Goal: Task Accomplishment & Management: Use online tool/utility

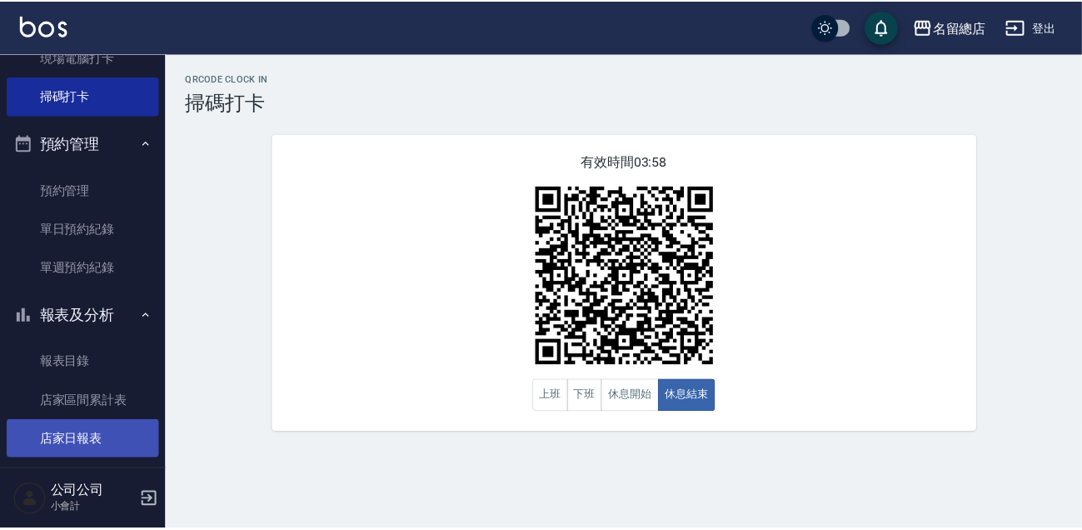
scroll to position [454, 0]
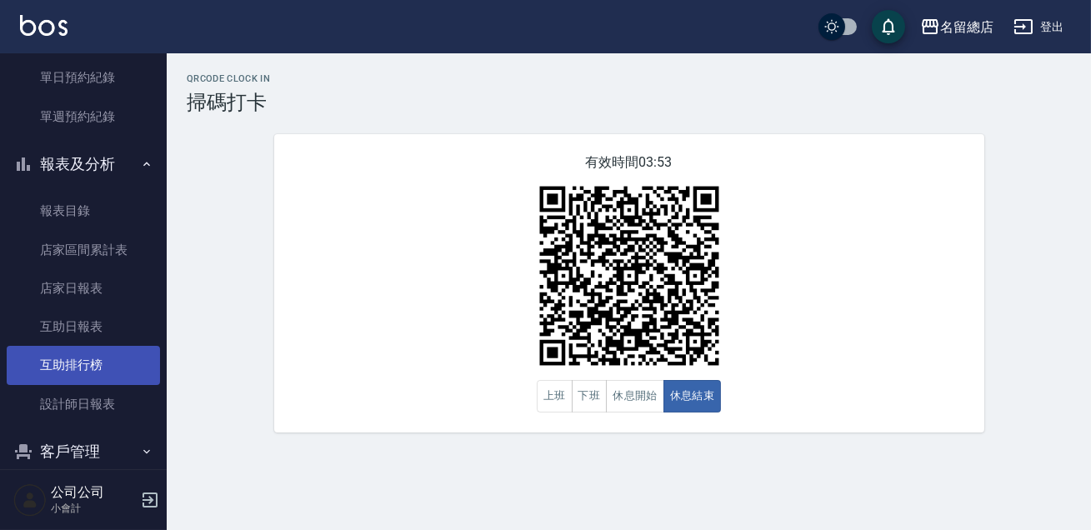
click at [117, 362] on link "互助排行榜" at bounding box center [83, 365] width 153 height 38
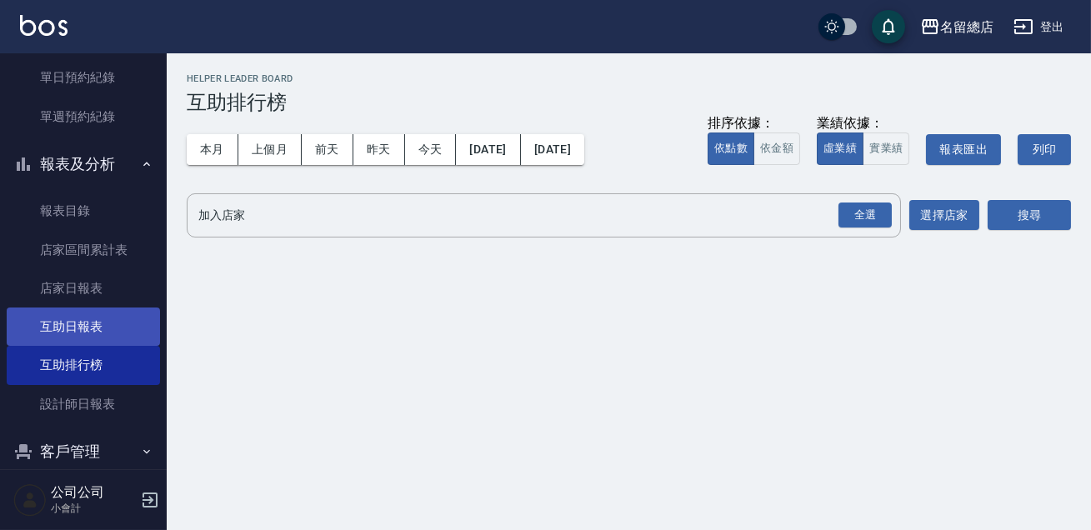
click at [100, 312] on link "互助日報表" at bounding box center [83, 326] width 153 height 38
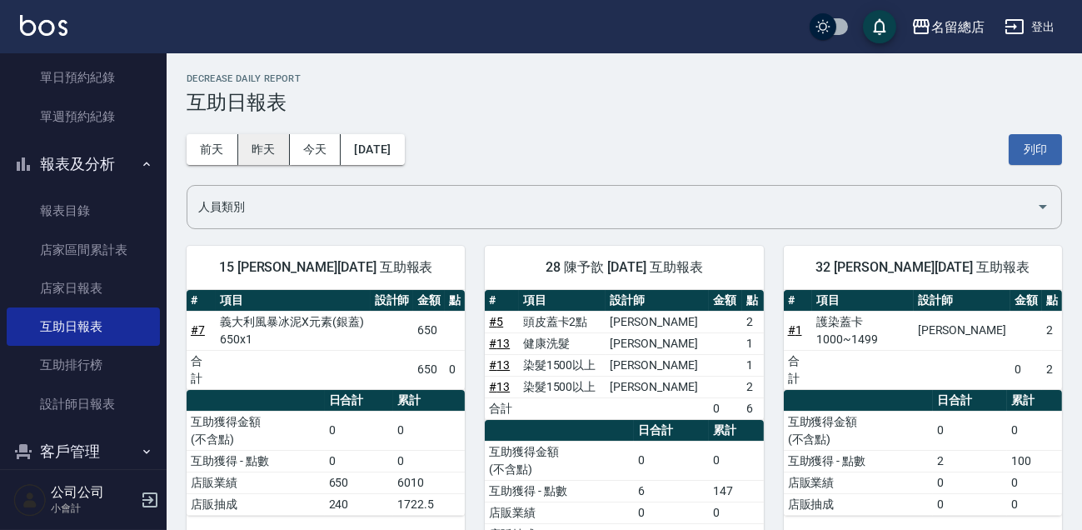
click at [264, 156] on button "昨天" at bounding box center [264, 149] width 52 height 31
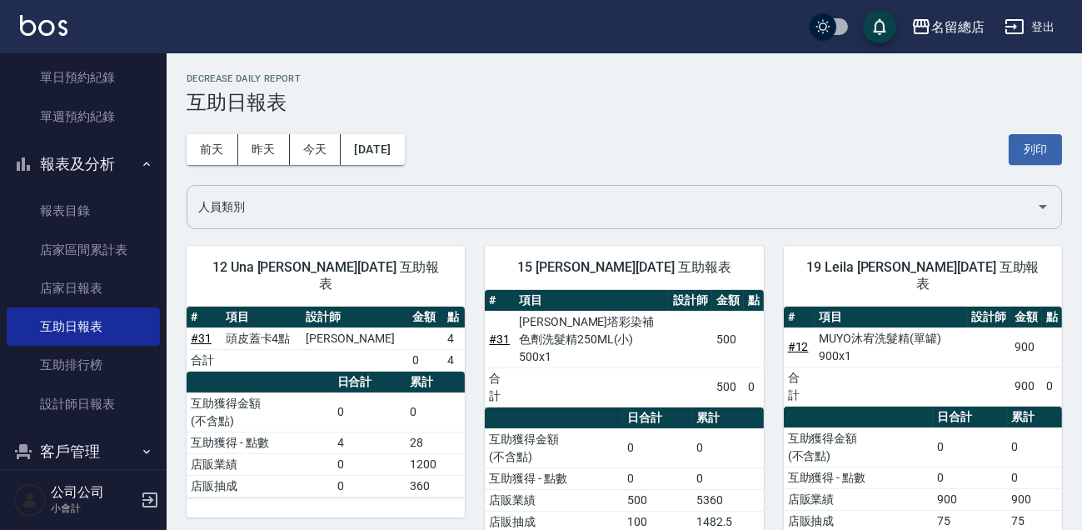
click at [482, 202] on input "人員類別" at bounding box center [612, 206] width 836 height 29
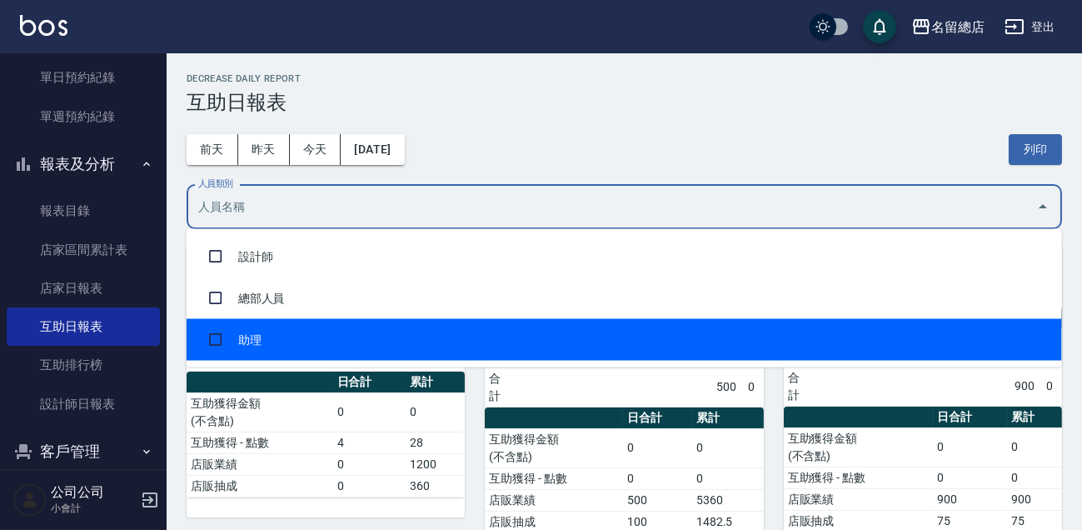
click at [432, 334] on li "助理" at bounding box center [625, 340] width 876 height 42
checkbox input "true"
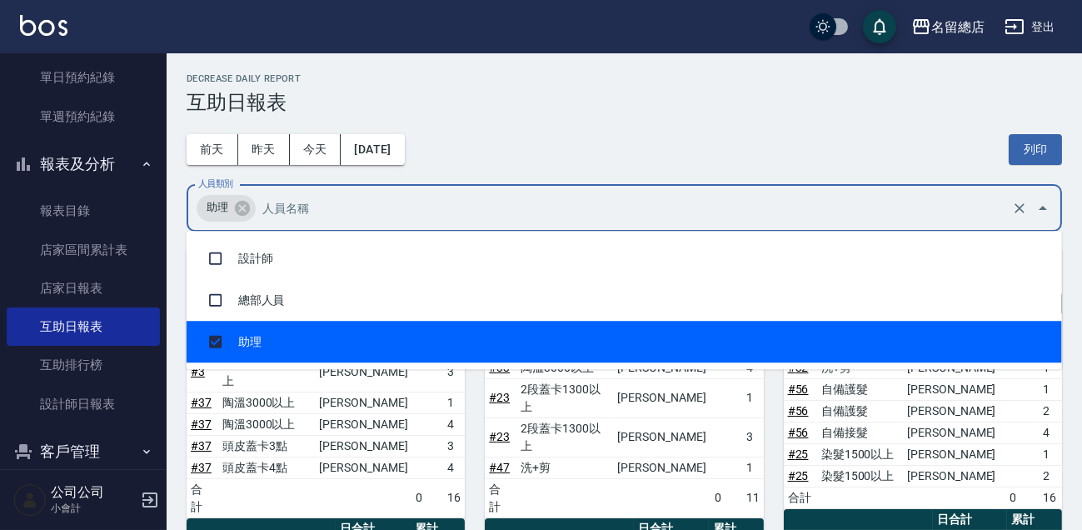
scroll to position [75, 0]
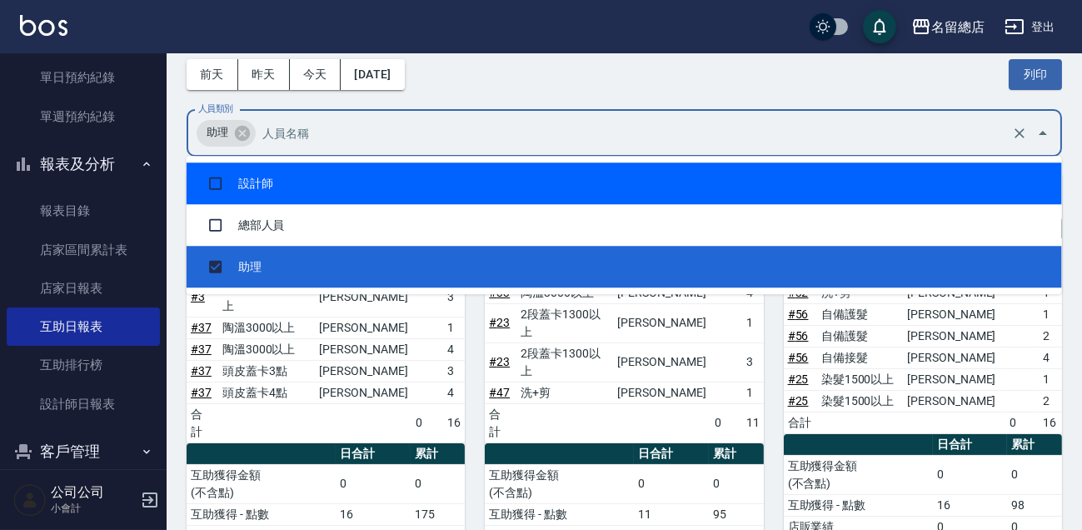
click at [519, 79] on div "[DATE] [DATE] [DATE] [DATE] 列印" at bounding box center [625, 74] width 876 height 71
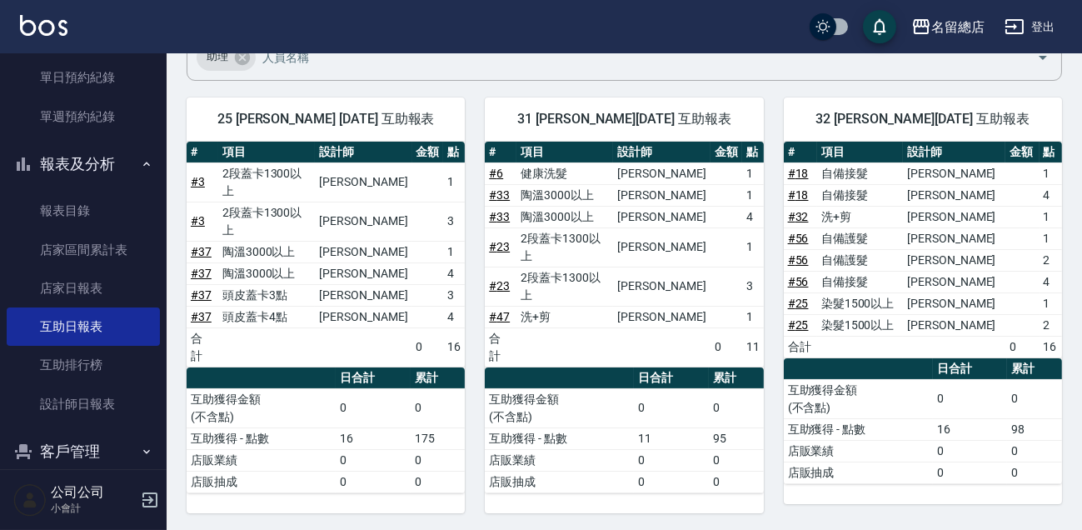
scroll to position [0, 0]
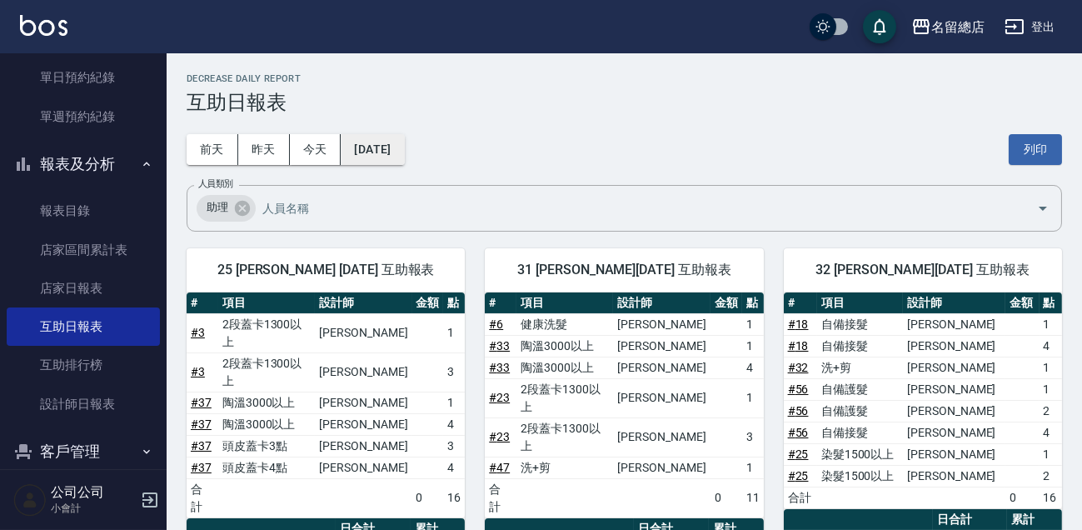
click at [393, 145] on button "[DATE]" at bounding box center [372, 149] width 63 height 31
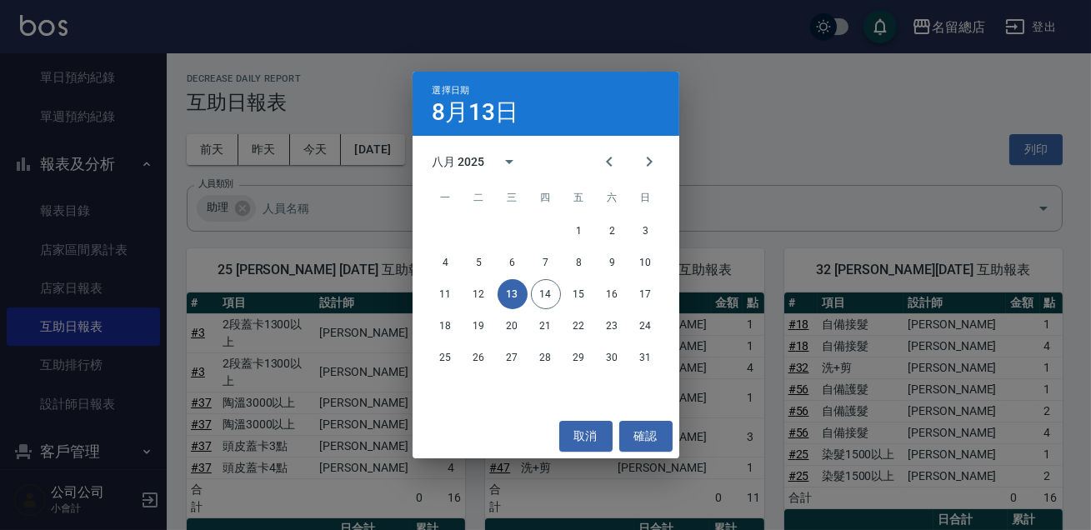
click at [827, 250] on div "選擇日期 [DATE] 八月 2025 一 二 三 四 五 六 日 1 2 3 4 5 6 7 8 9 10 11 12 13 14 15 16 17 18 …" at bounding box center [545, 265] width 1091 height 530
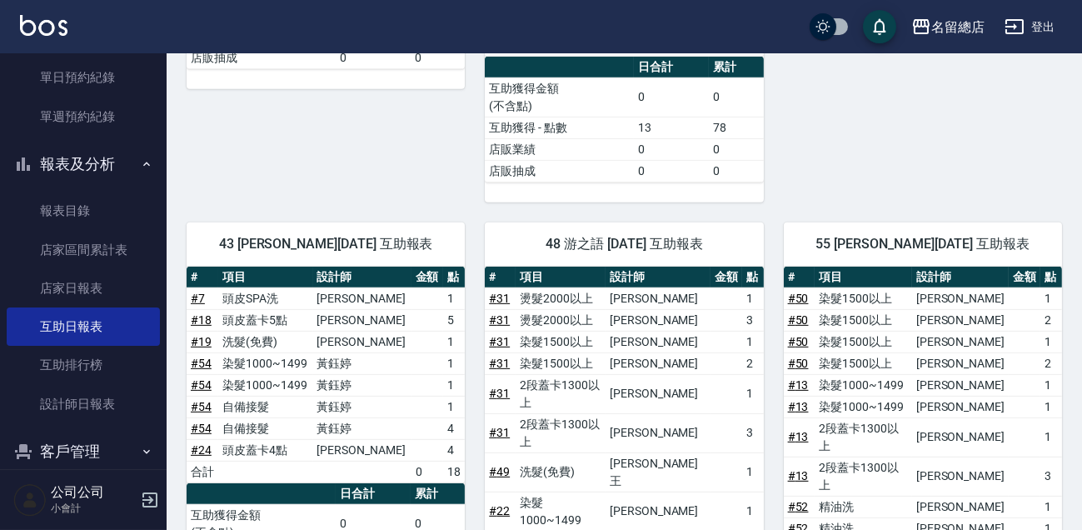
scroll to position [1591, 0]
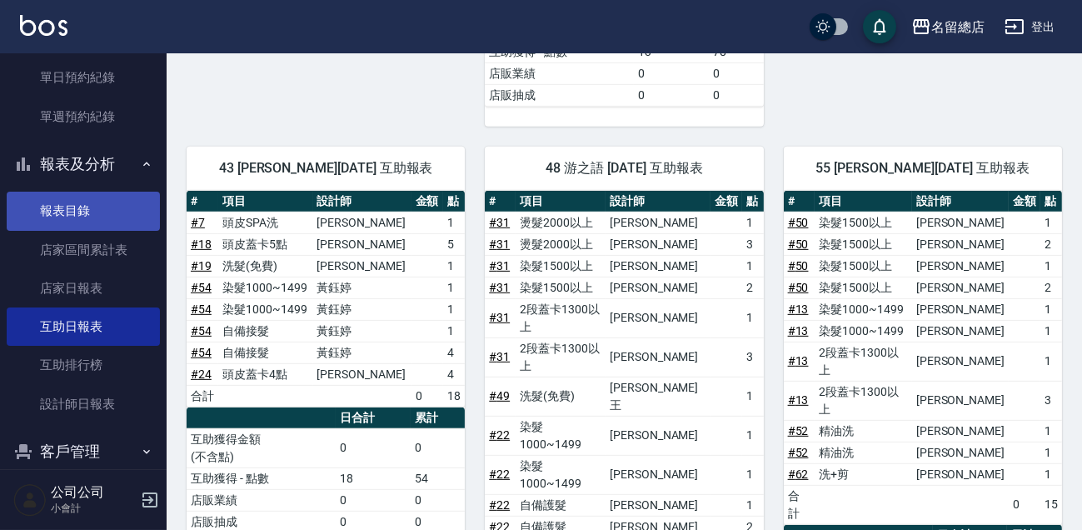
click at [95, 220] on link "報表目錄" at bounding box center [83, 211] width 153 height 38
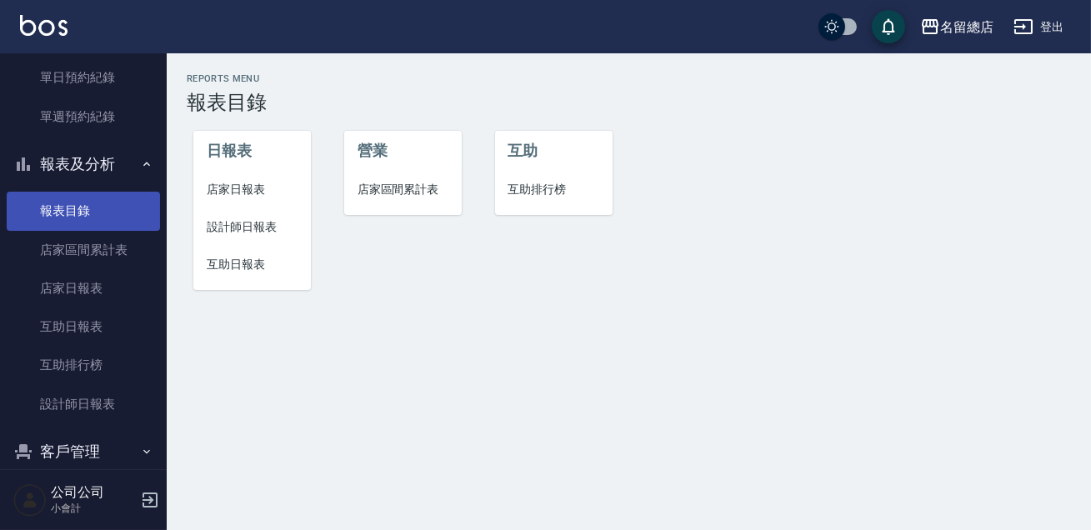
click at [95, 220] on link "報表目錄" at bounding box center [83, 211] width 153 height 38
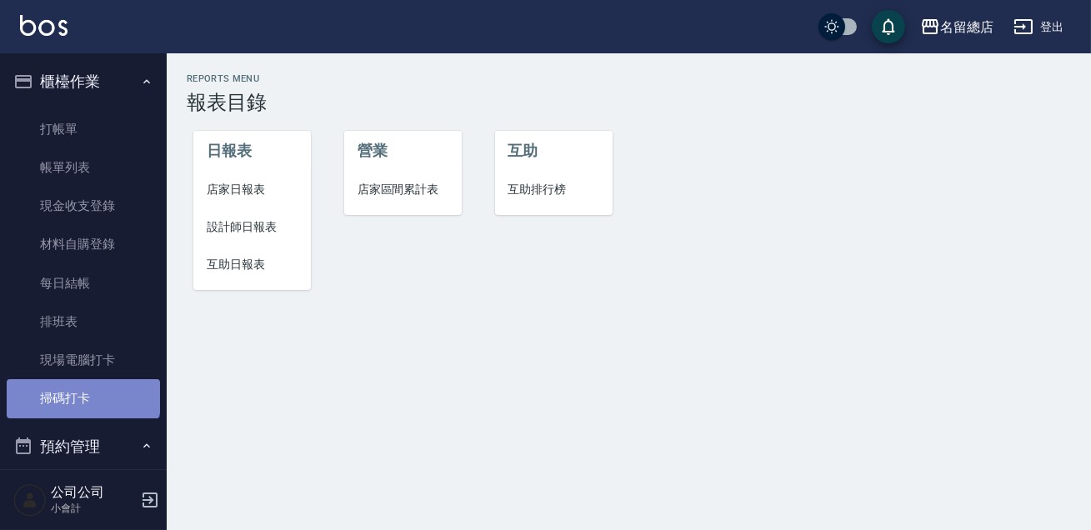
click at [82, 389] on link "掃碼打卡" at bounding box center [83, 398] width 153 height 38
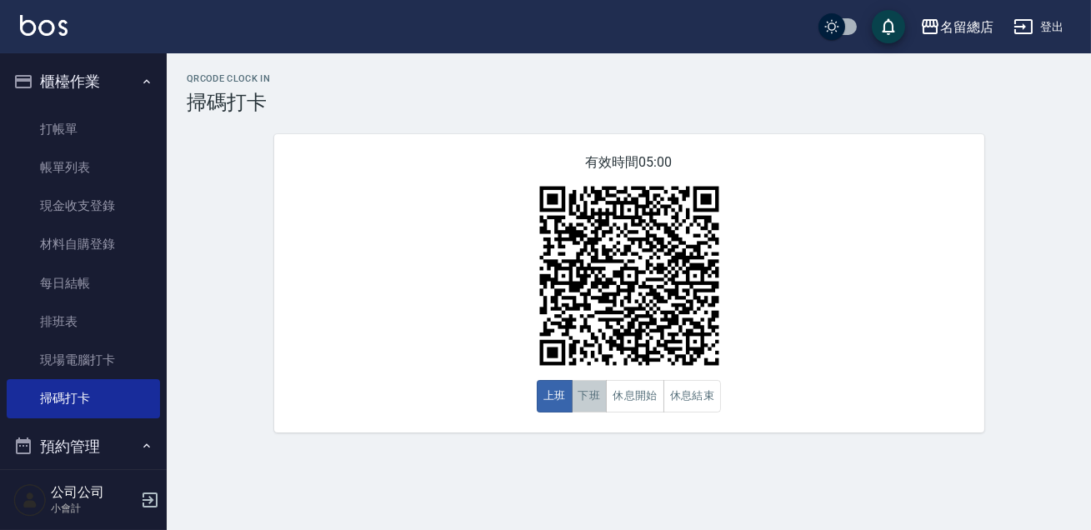
click at [587, 399] on button "下班" at bounding box center [590, 396] width 36 height 32
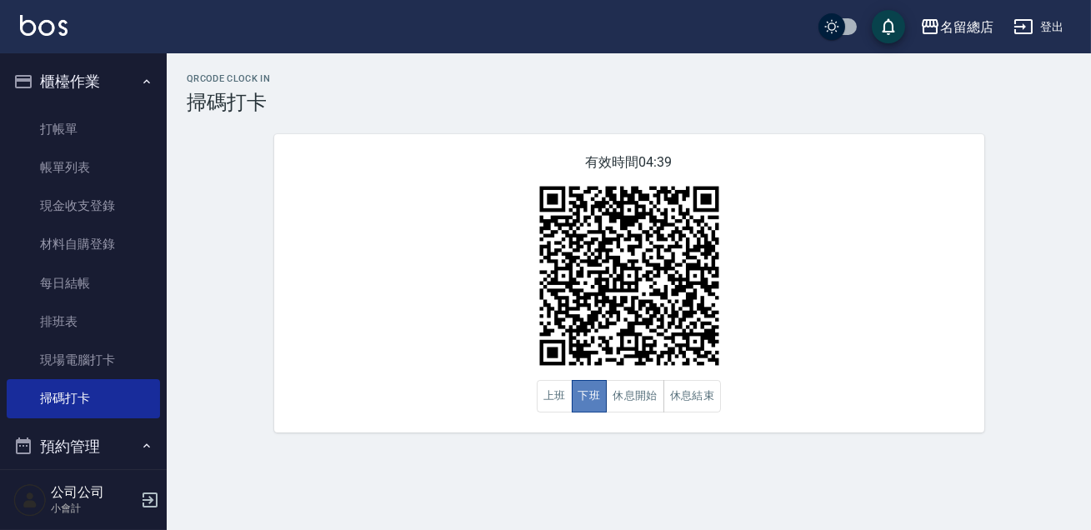
click at [596, 396] on button "下班" at bounding box center [590, 396] width 36 height 32
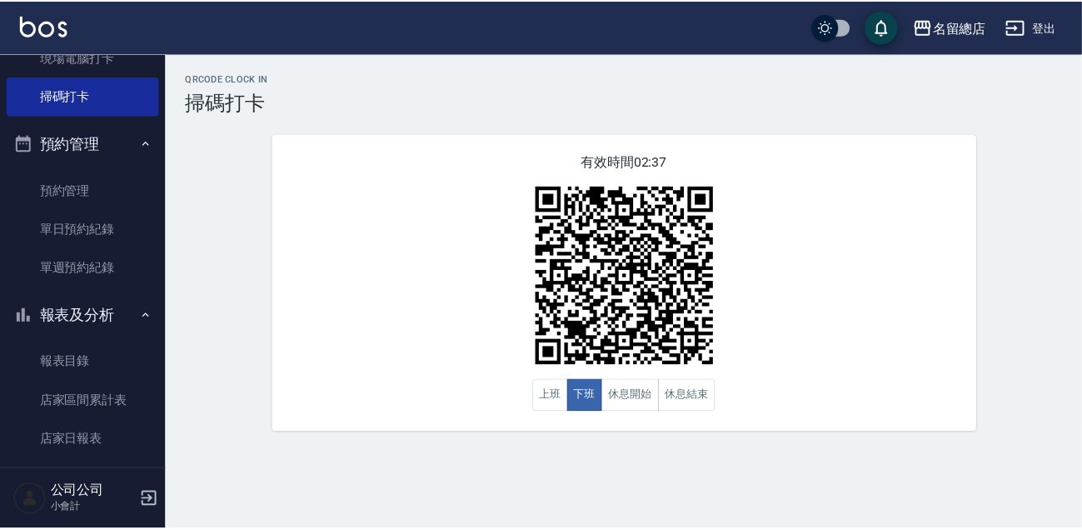
scroll to position [454, 0]
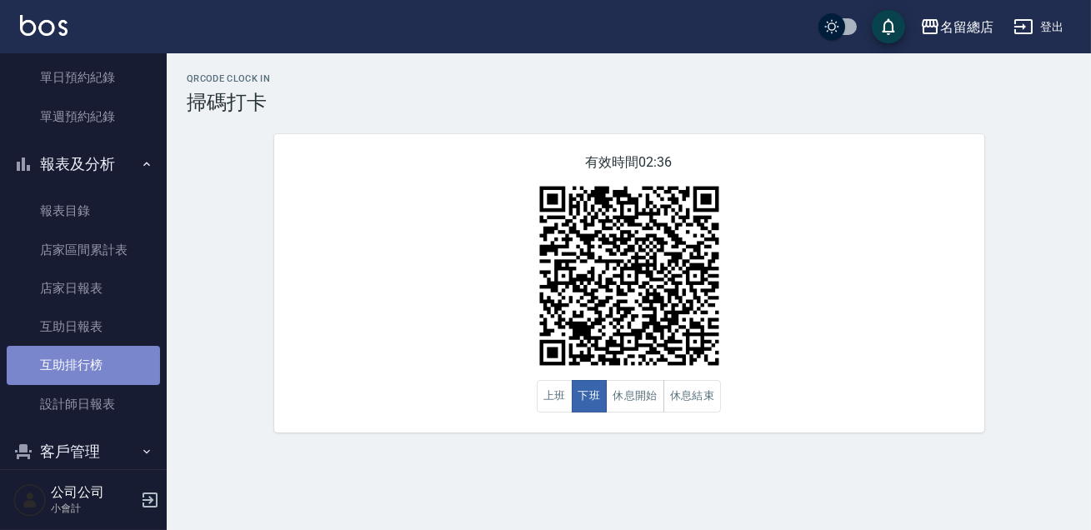
click at [102, 371] on link "互助排行榜" at bounding box center [83, 365] width 153 height 38
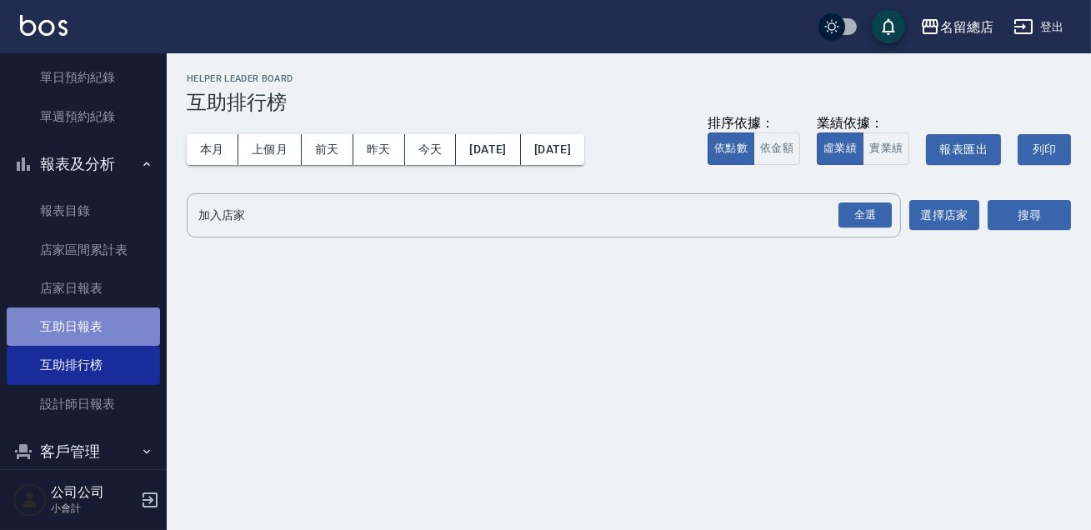
click at [121, 325] on link "互助日報表" at bounding box center [83, 326] width 153 height 38
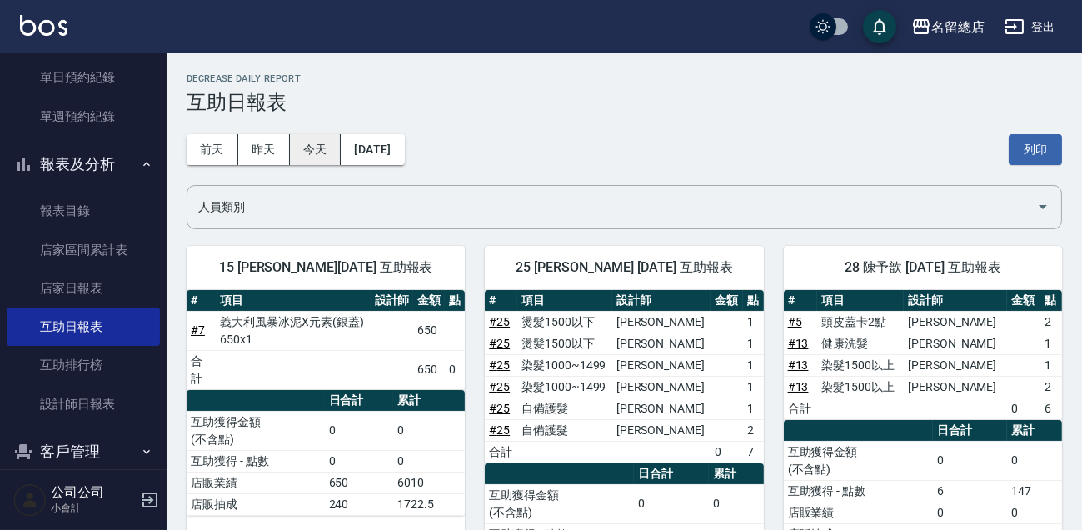
click at [303, 150] on button "今天" at bounding box center [316, 149] width 52 height 31
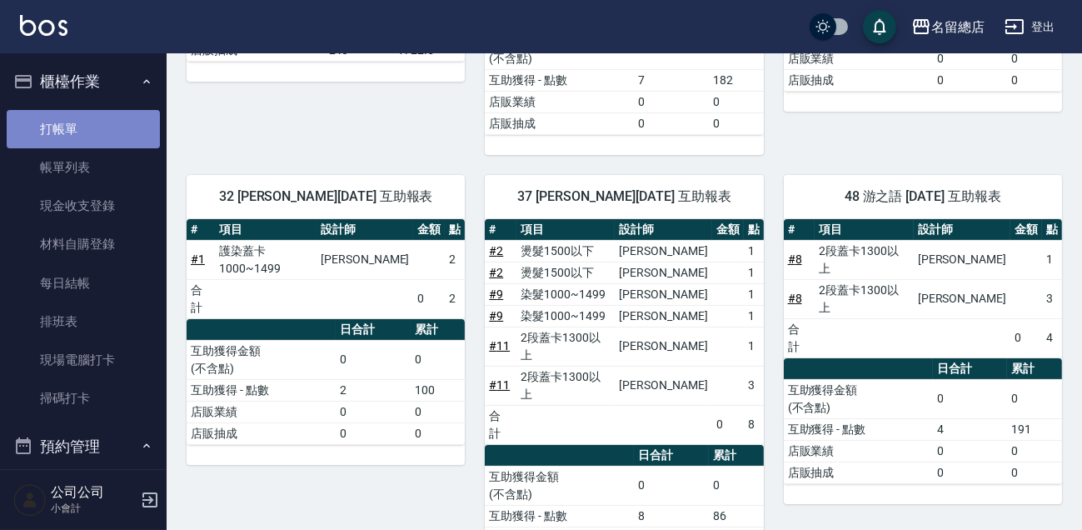
click at [90, 118] on link "打帳單" at bounding box center [83, 129] width 153 height 38
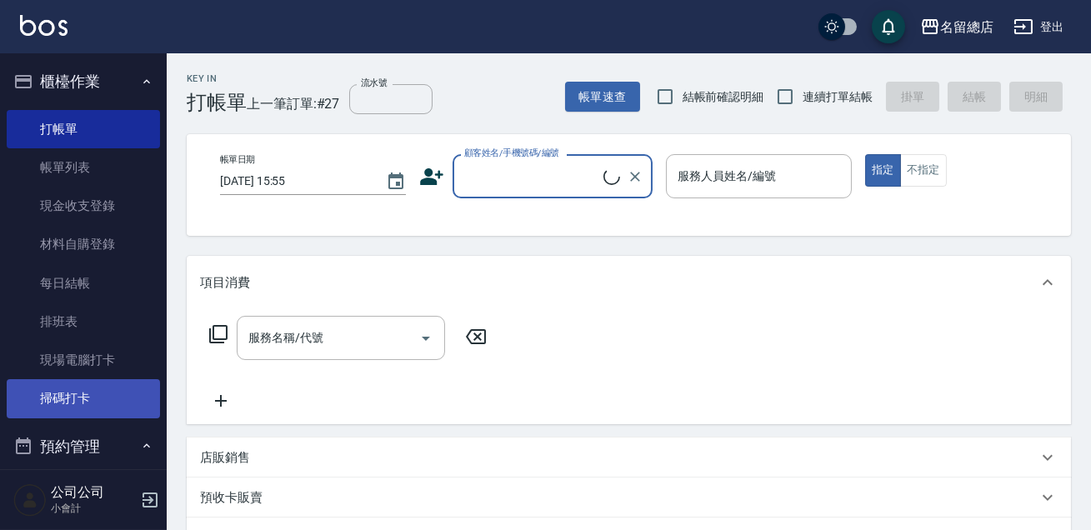
click at [111, 397] on link "掃碼打卡" at bounding box center [83, 398] width 153 height 38
